Goal: Information Seeking & Learning: Learn about a topic

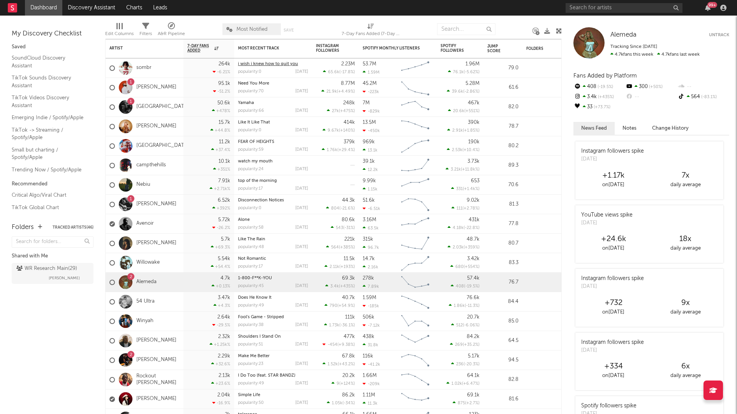
click at [252, 64] on link "i wish i knew how to quit you" at bounding box center [268, 64] width 60 height 4
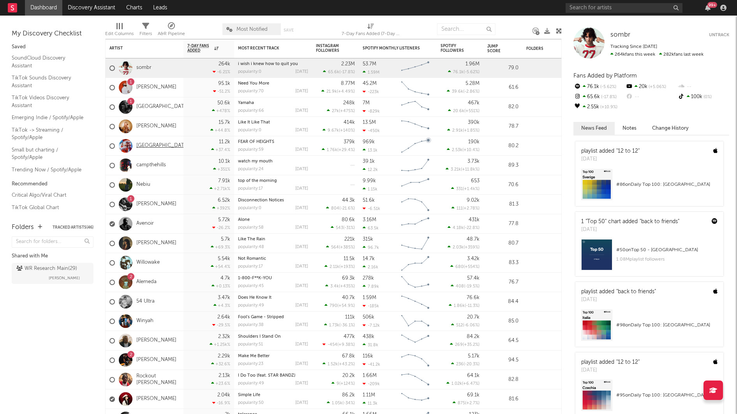
click at [157, 145] on link "[GEOGRAPHIC_DATA]" at bounding box center [162, 145] width 53 height 7
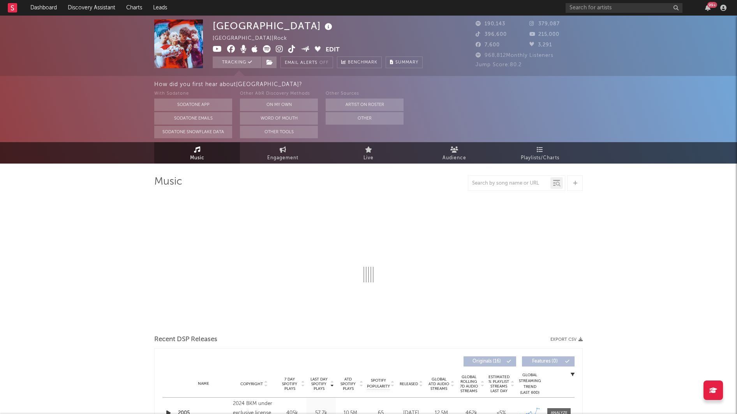
select select "6m"
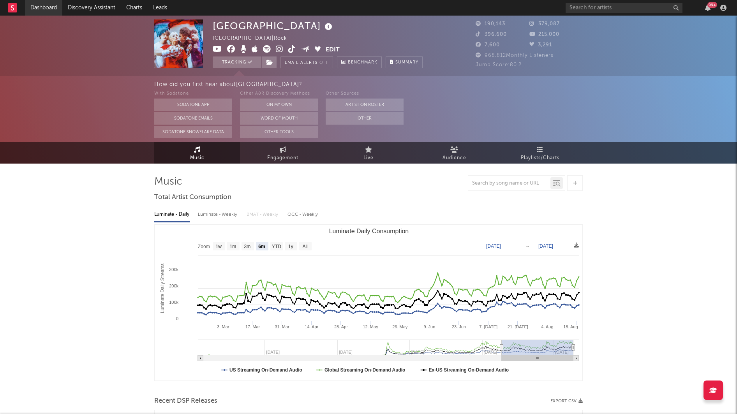
click at [40, 9] on link "Dashboard" at bounding box center [43, 8] width 37 height 16
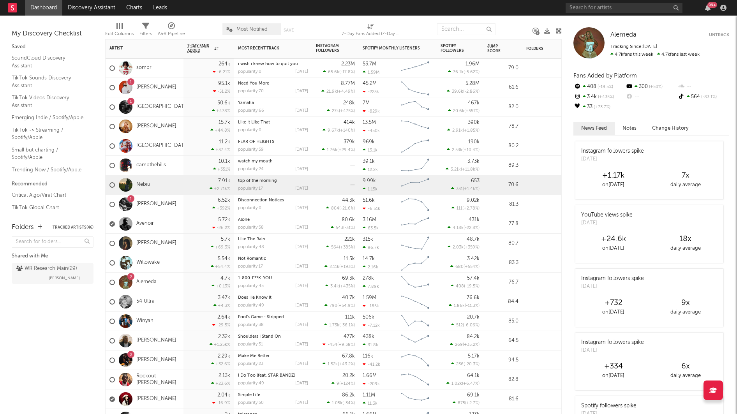
click at [140, 181] on div "Nebiu" at bounding box center [129, 185] width 41 height 23
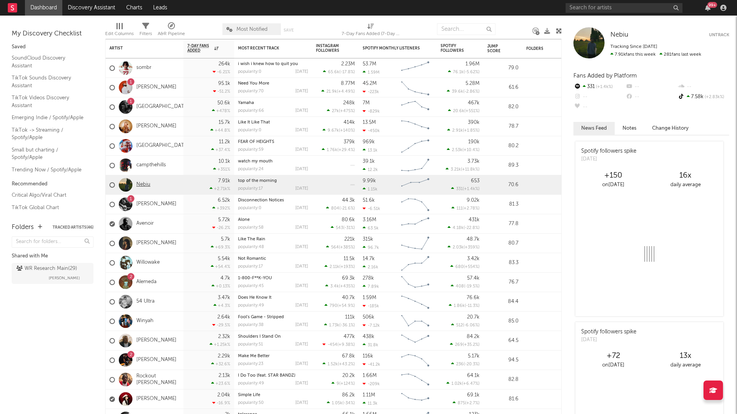
click at [140, 182] on link "Nebiu" at bounding box center [143, 184] width 14 height 7
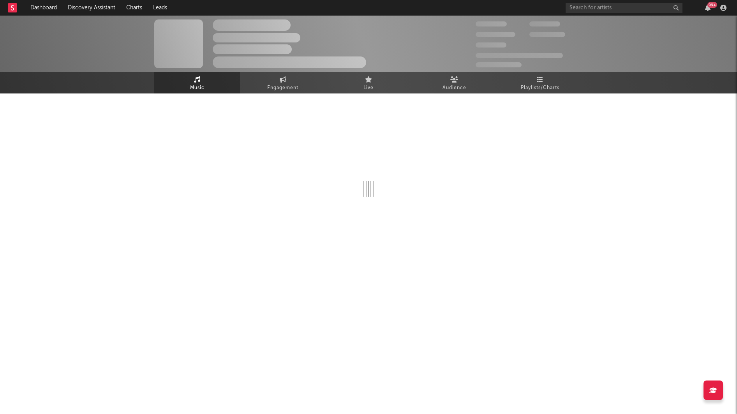
select select "1w"
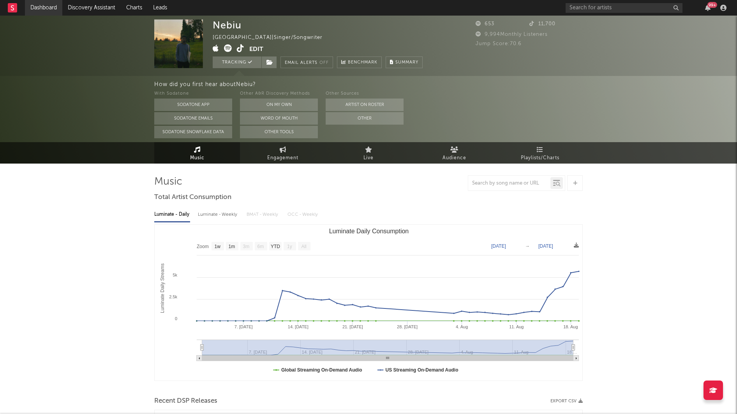
click at [51, 2] on link "Dashboard" at bounding box center [43, 8] width 37 height 16
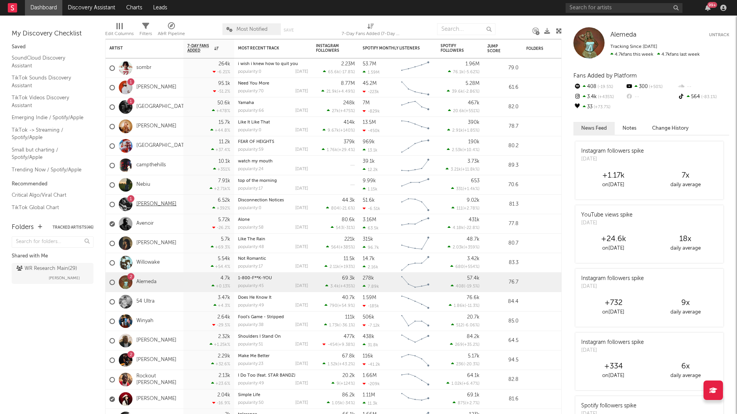
click at [147, 201] on link "[PERSON_NAME]" at bounding box center [156, 204] width 40 height 7
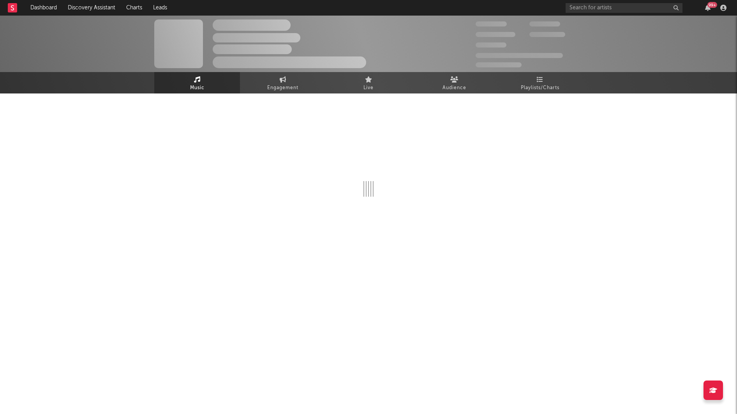
select select "6m"
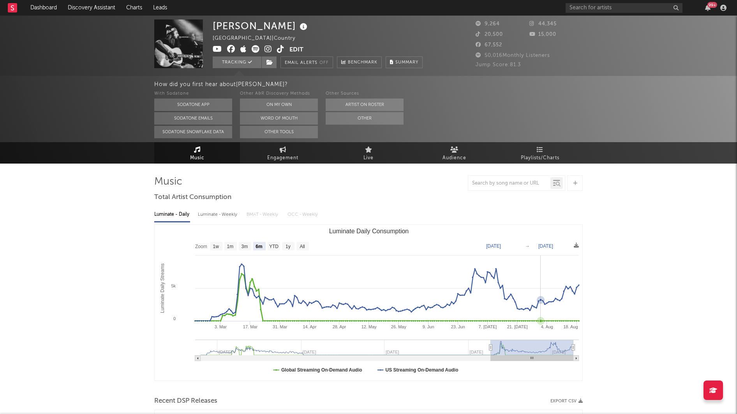
click at [540, 304] on icon "Luminate Daily Consumption" at bounding box center [385, 292] width 385 height 57
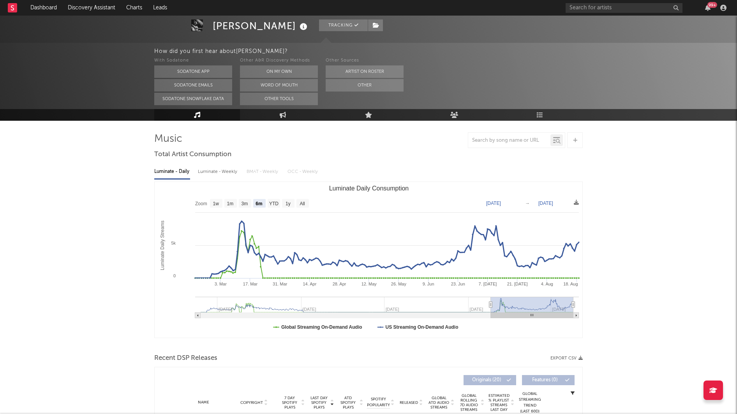
scroll to position [42, 0]
click at [51, 8] on link "Dashboard" at bounding box center [43, 8] width 37 height 16
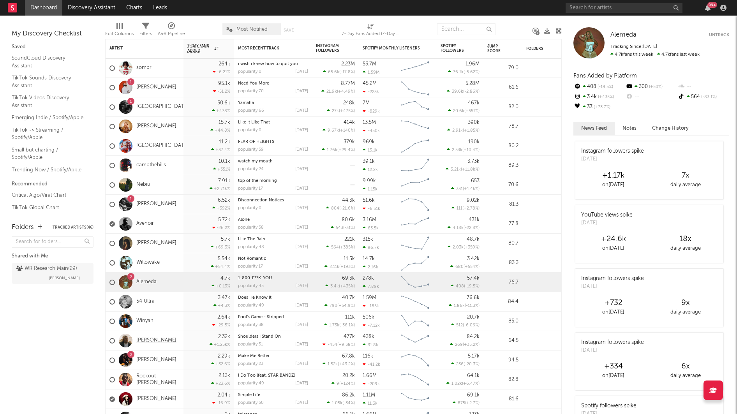
click at [144, 339] on link "[PERSON_NAME]" at bounding box center [156, 340] width 40 height 7
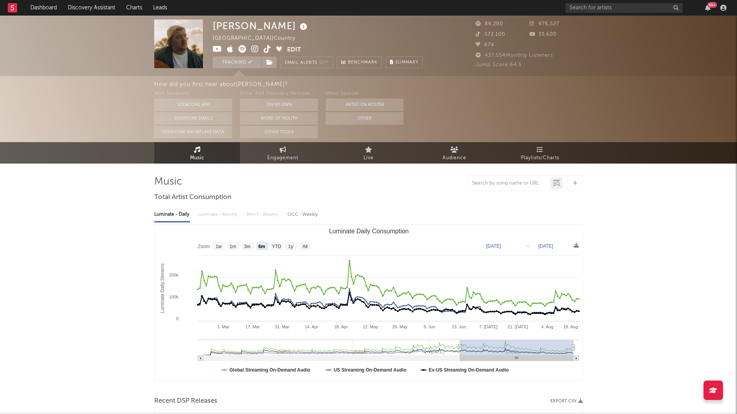
select select "6m"
click at [246, 61] on button "Tracking" at bounding box center [237, 62] width 49 height 12
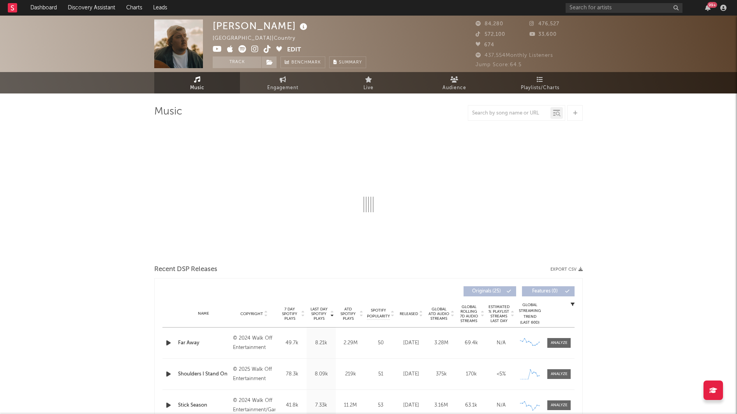
select select "6m"
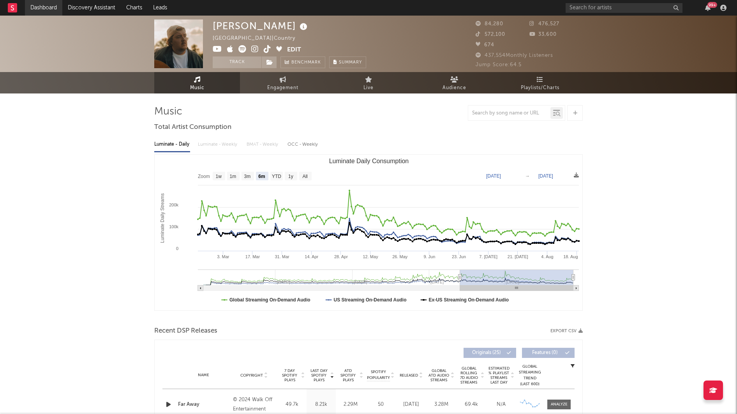
click at [37, 12] on link "Dashboard" at bounding box center [43, 8] width 37 height 16
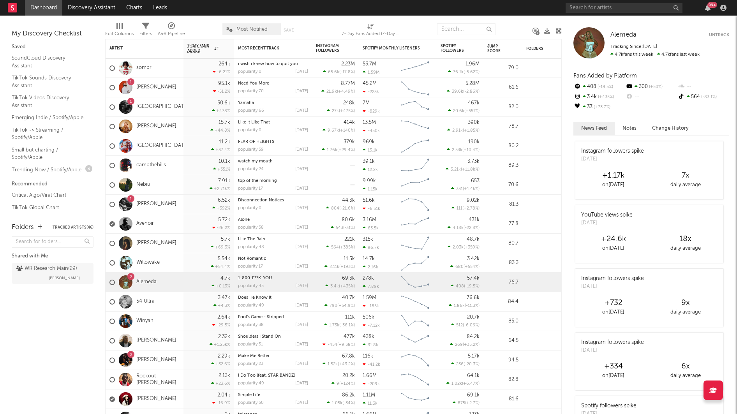
click at [21, 170] on link "Trending Now / Spotify/Apple" at bounding box center [49, 169] width 74 height 9
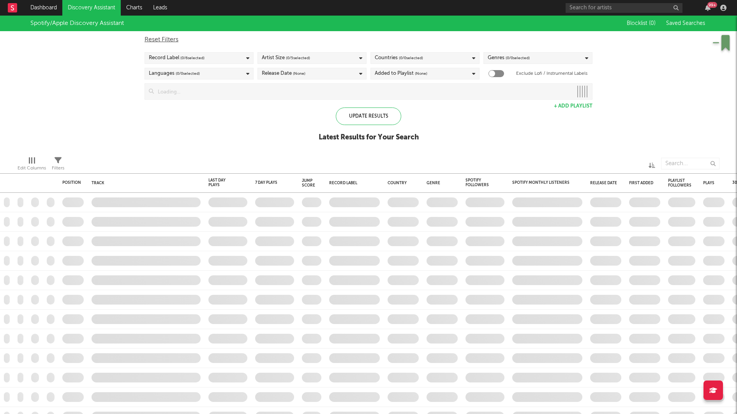
checkbox input "true"
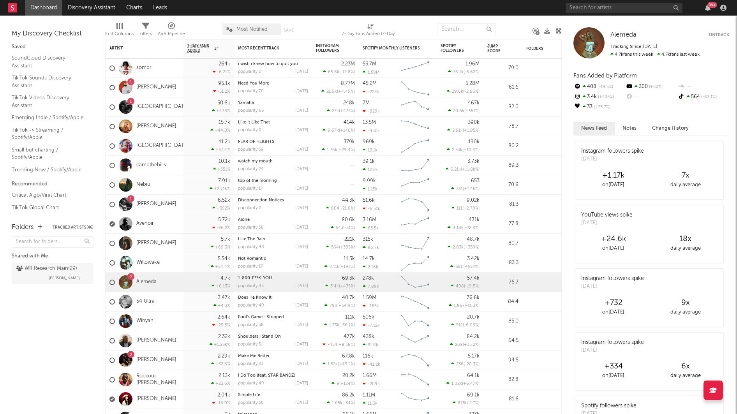
click at [155, 168] on link "campthehills" at bounding box center [151, 165] width 30 height 7
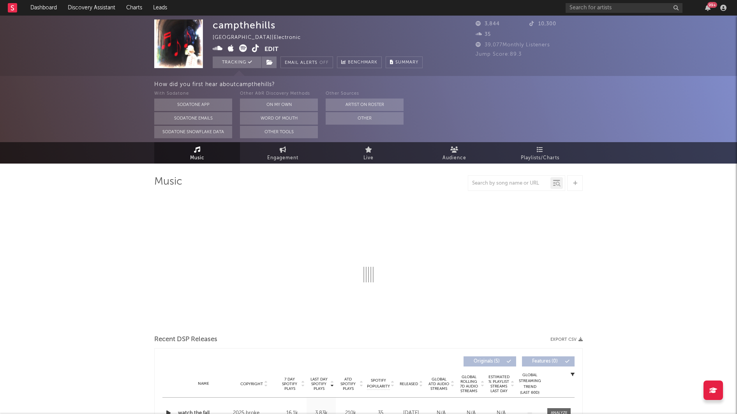
select select "1w"
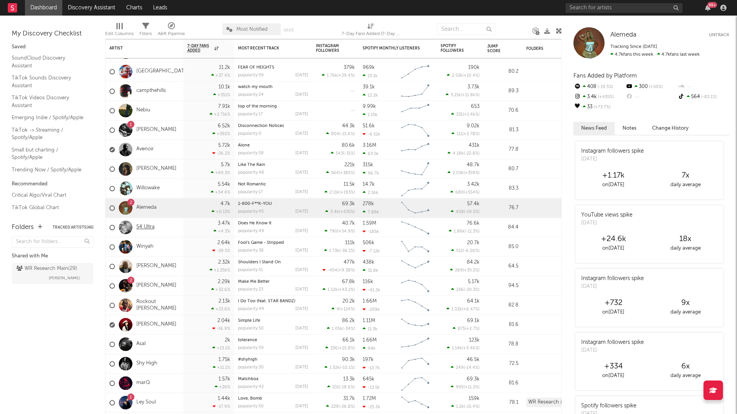
click at [145, 226] on link "54 Ultra" at bounding box center [145, 227] width 18 height 7
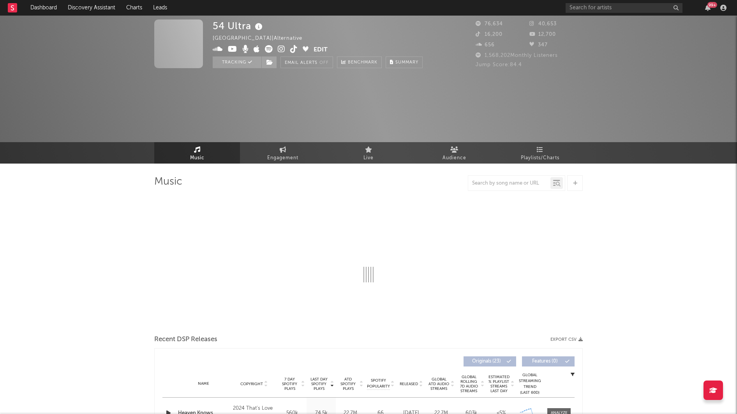
select select "6m"
